Goal: Book appointment/travel/reservation

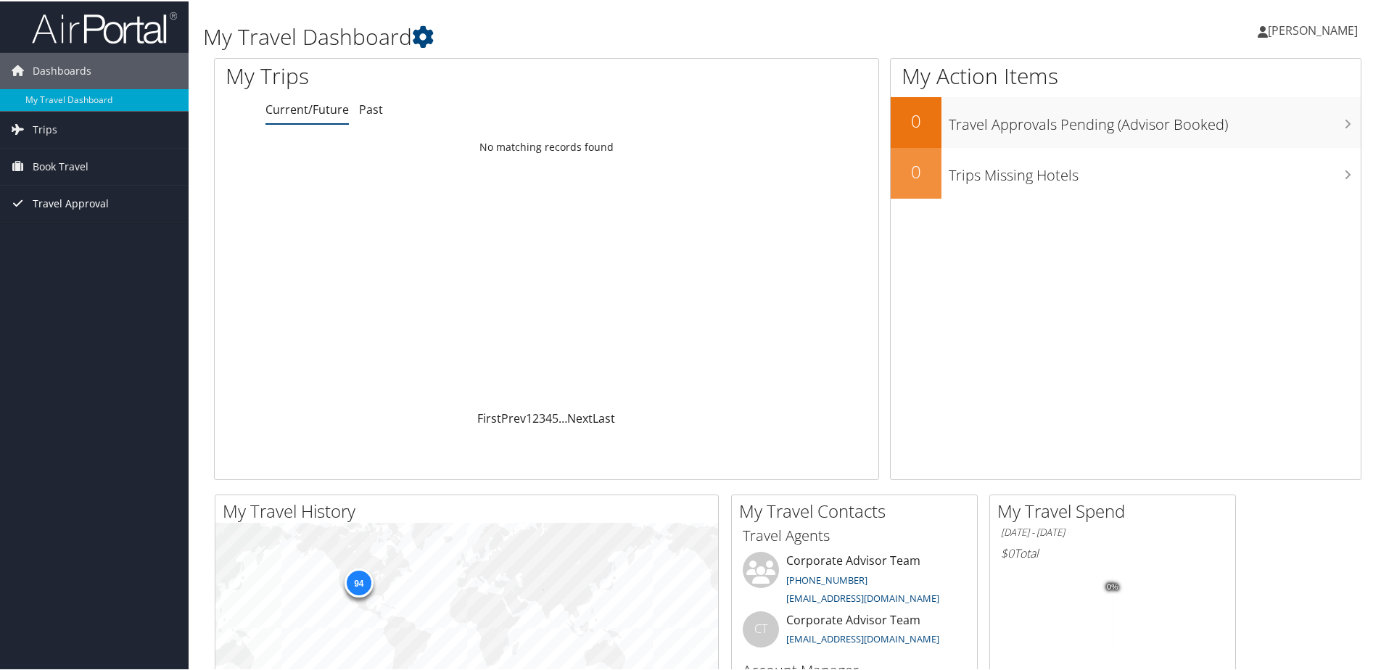
click at [66, 199] on span "Travel Approval" at bounding box center [71, 202] width 76 height 36
click at [59, 160] on span "Book Travel" at bounding box center [61, 165] width 56 height 36
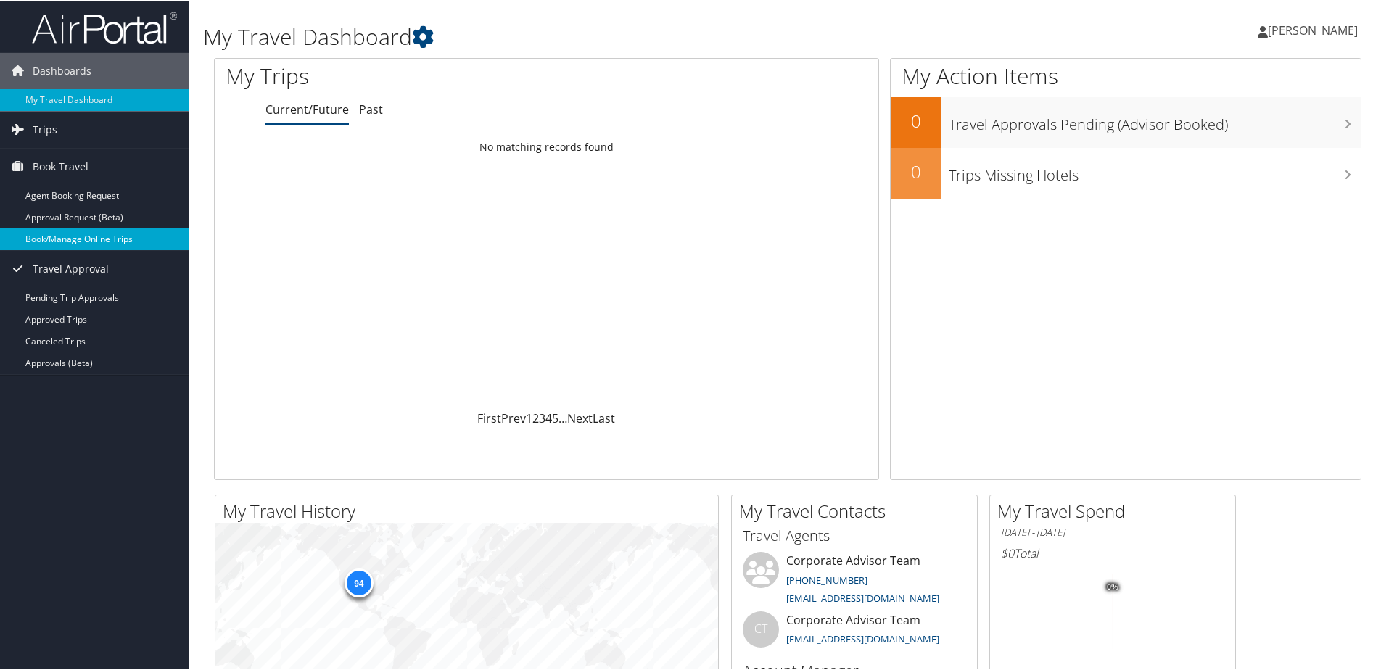
click at [73, 236] on link "Book/Manage Online Trips" at bounding box center [94, 238] width 189 height 22
